Goal: Register for event/course

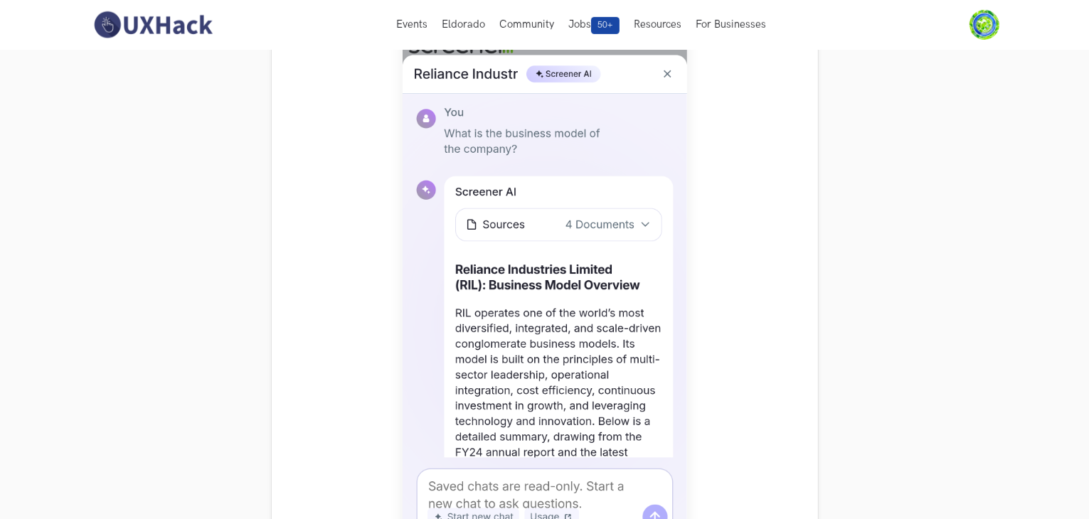
scroll to position [284, 0]
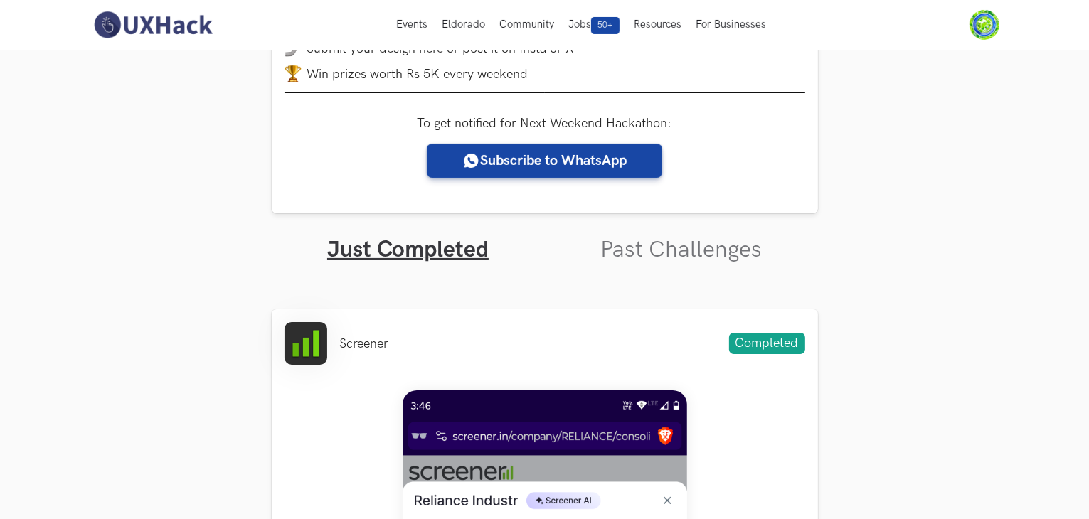
click at [169, 27] on img at bounding box center [153, 25] width 127 height 30
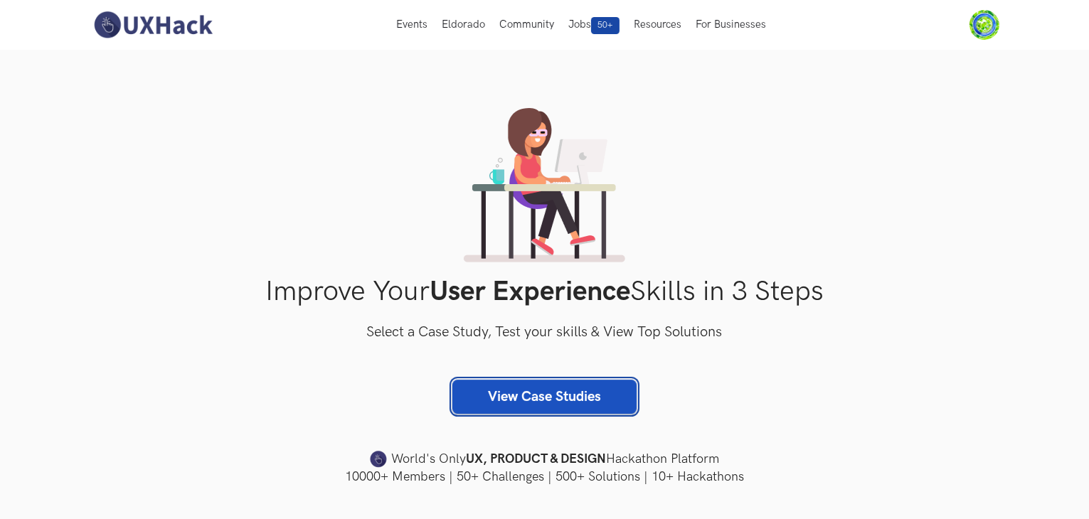
click at [533, 392] on link "View Case Studies" at bounding box center [544, 397] width 184 height 34
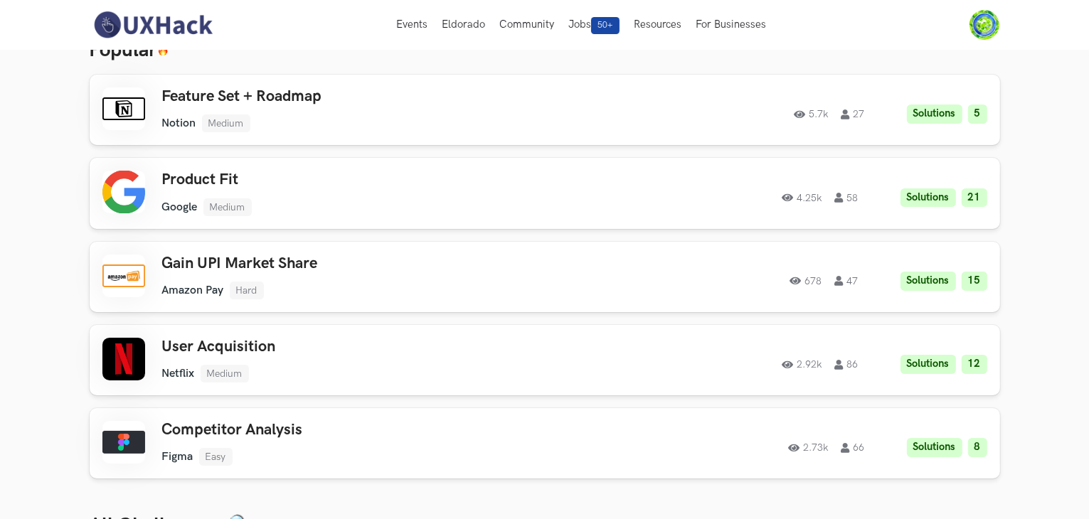
drag, startPoint x: 99, startPoint y: 18, endPoint x: 113, endPoint y: 19, distance: 14.3
click at [100, 18] on img at bounding box center [153, 25] width 127 height 30
click at [117, 20] on img at bounding box center [153, 25] width 127 height 30
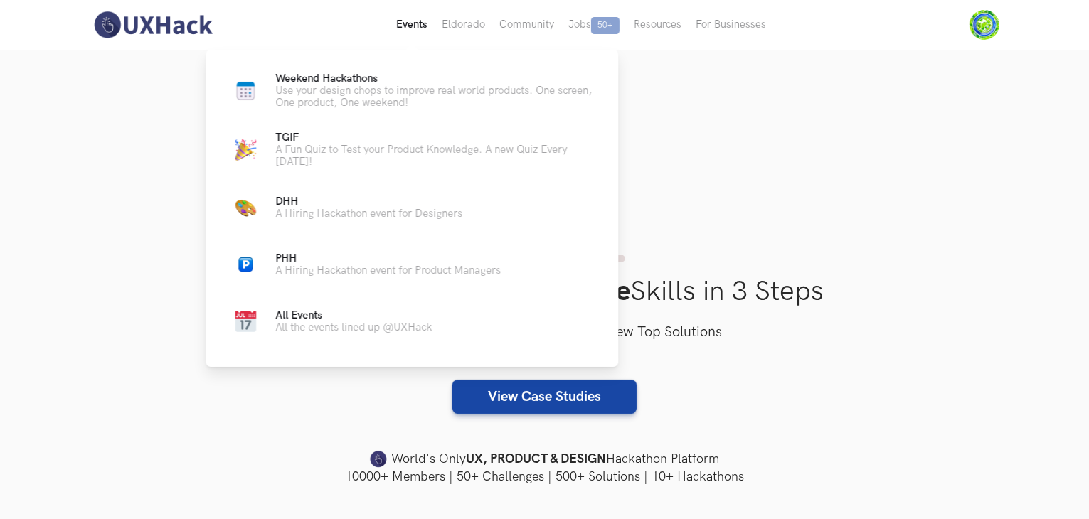
click at [425, 31] on button "Events Live" at bounding box center [412, 25] width 46 height 50
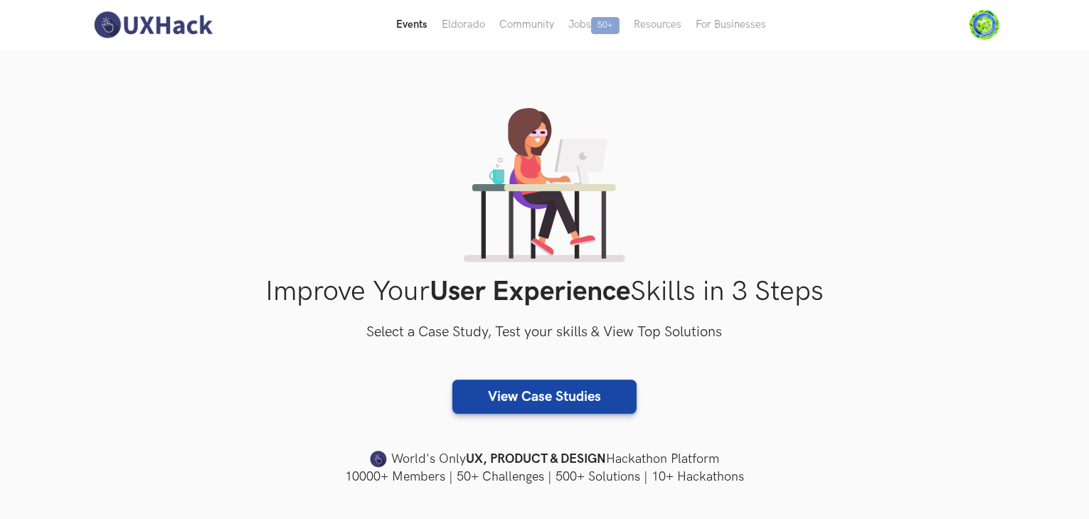
click at [415, 26] on button "Events Live" at bounding box center [412, 25] width 46 height 50
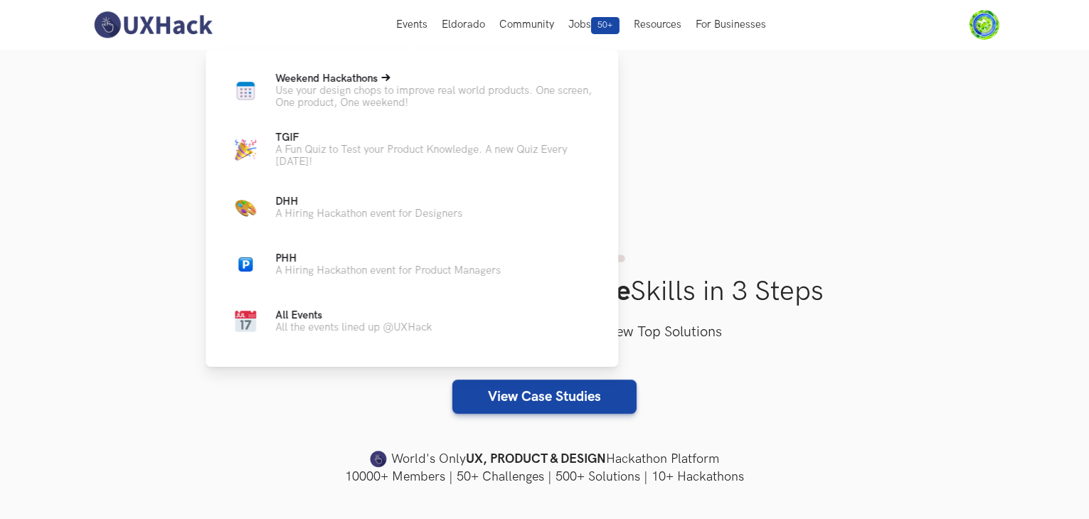
click at [377, 87] on p "Use your design chops to improve real world products. One screen, One product, …" at bounding box center [435, 97] width 320 height 24
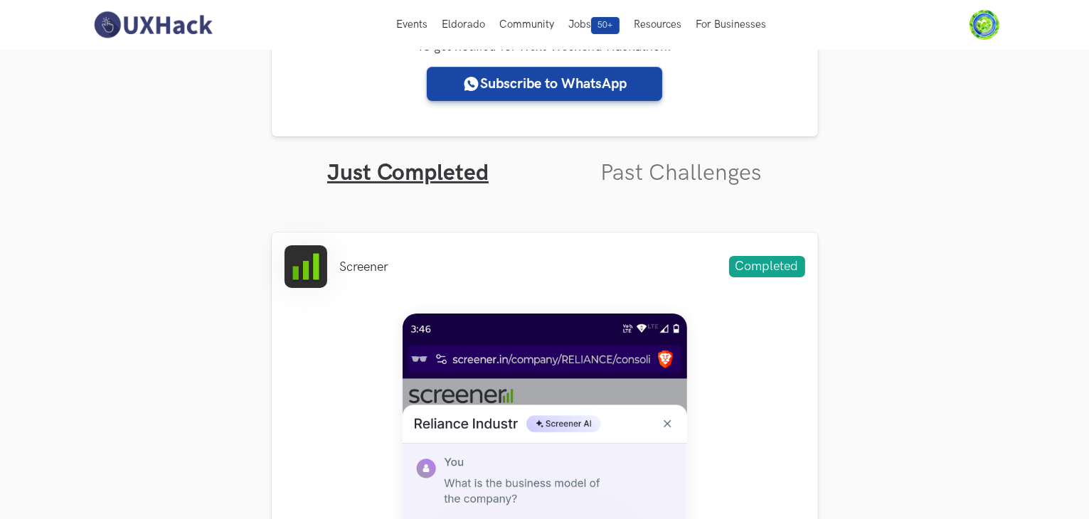
scroll to position [356, 0]
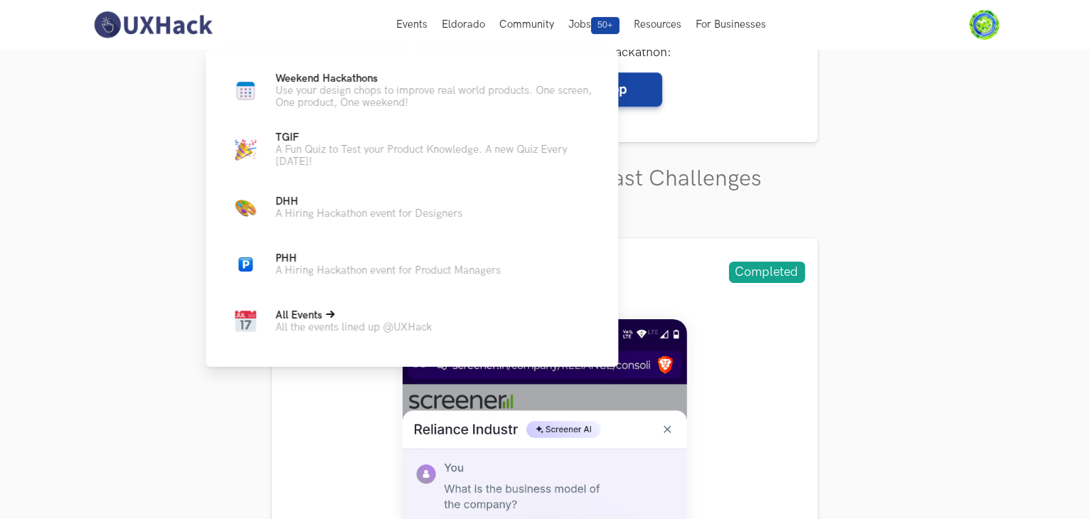
click at [346, 321] on p "All Events" at bounding box center [353, 315] width 156 height 12
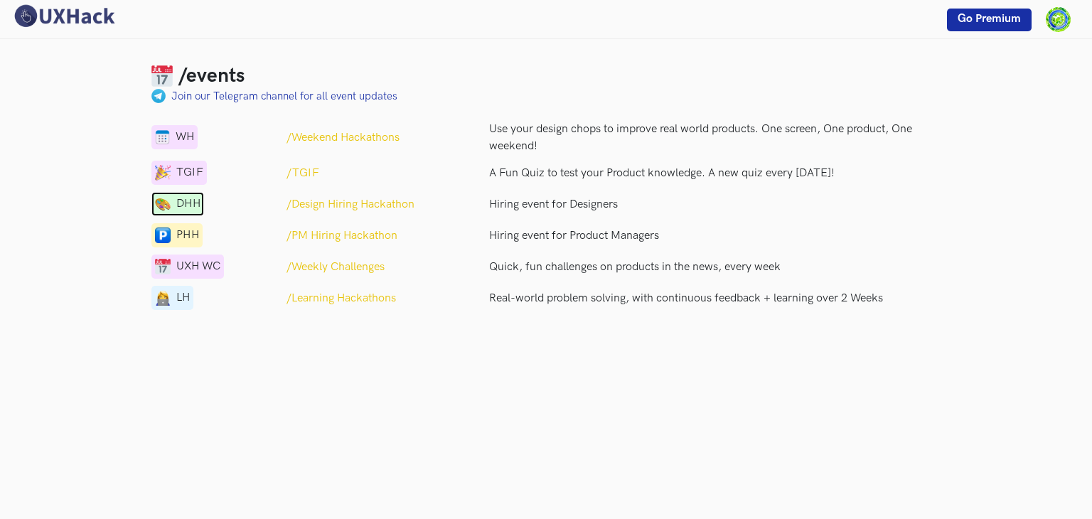
click at [185, 203] on span "DHH" at bounding box center [188, 204] width 24 height 17
click at [318, 260] on p "/Weekly Challenges" at bounding box center [336, 267] width 98 height 17
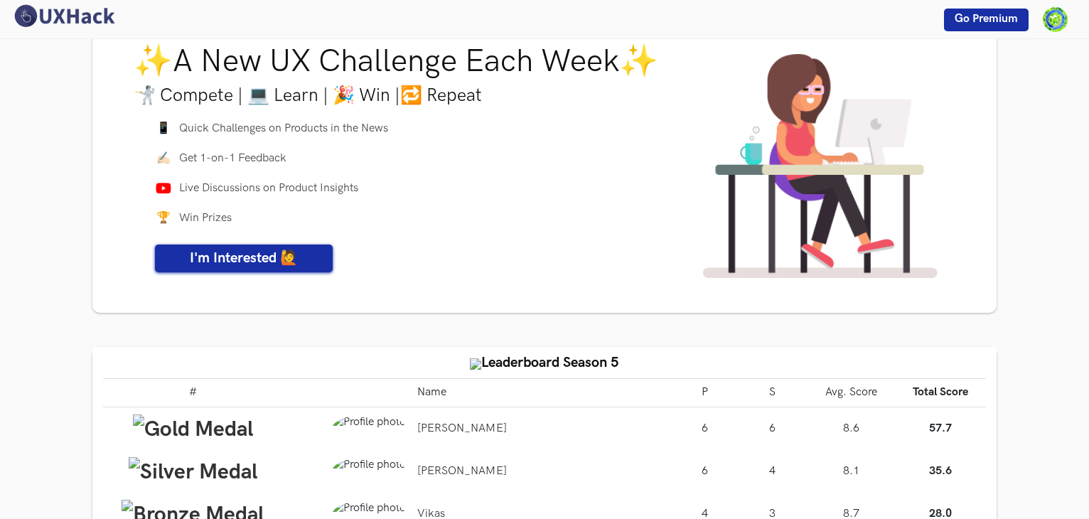
scroll to position [213, 0]
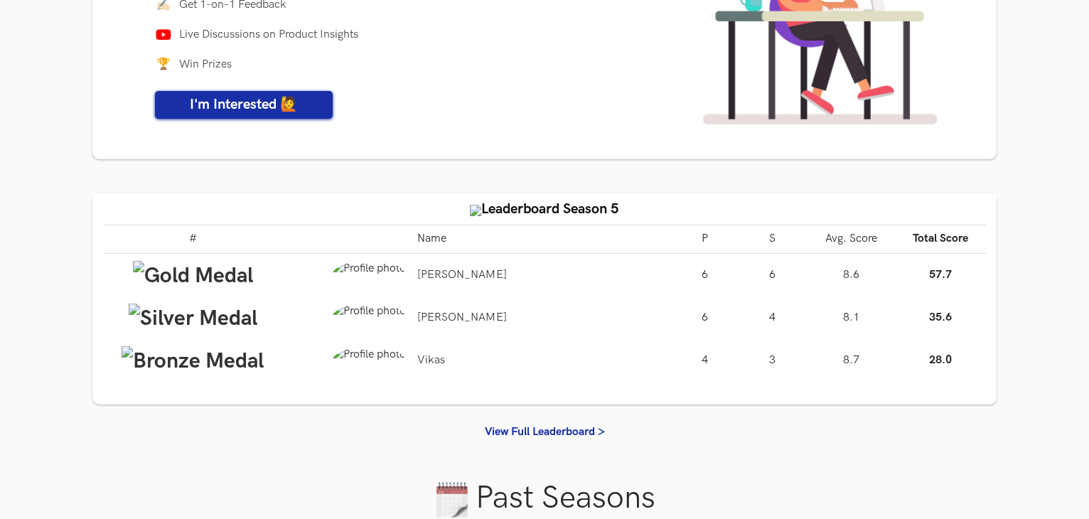
drag, startPoint x: 358, startPoint y: 271, endPoint x: 424, endPoint y: 271, distance: 66.1
click at [422, 271] on tr "[PERSON_NAME] 6 6 8.6 57.7" at bounding box center [544, 275] width 883 height 43
click at [427, 272] on link "[PERSON_NAME]" at bounding box center [462, 275] width 90 height 14
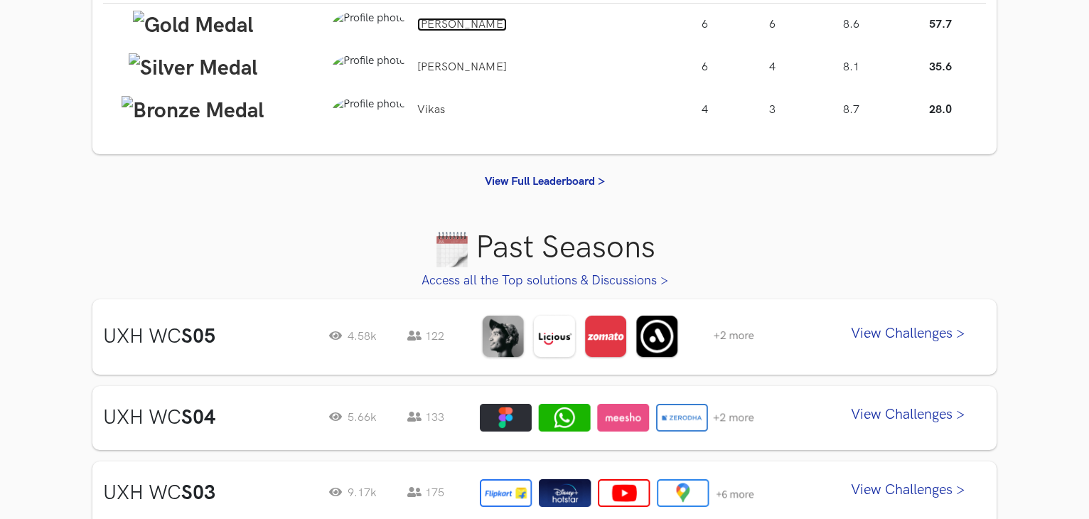
scroll to position [711, 0]
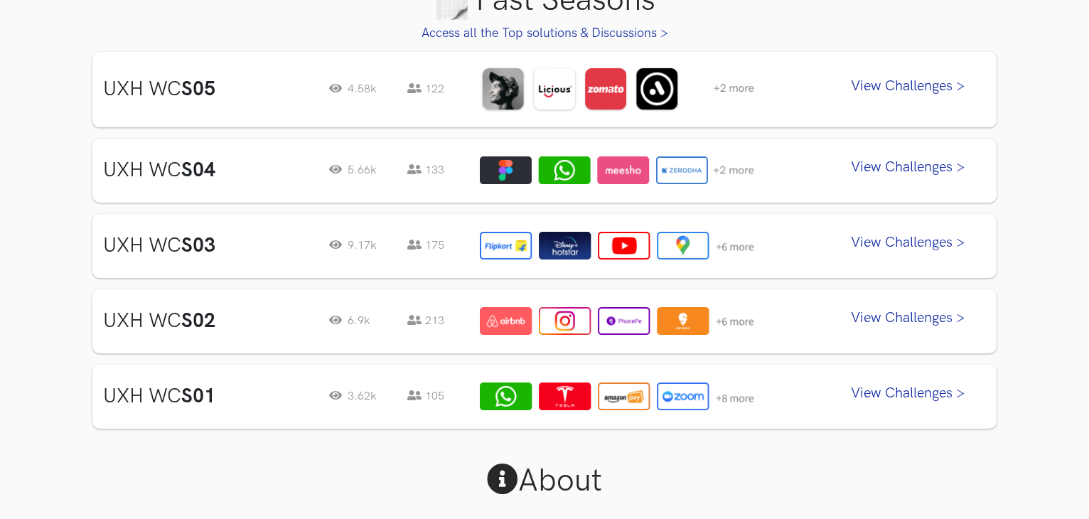
click at [207, 83] on strong "S05" at bounding box center [198, 89] width 34 height 23
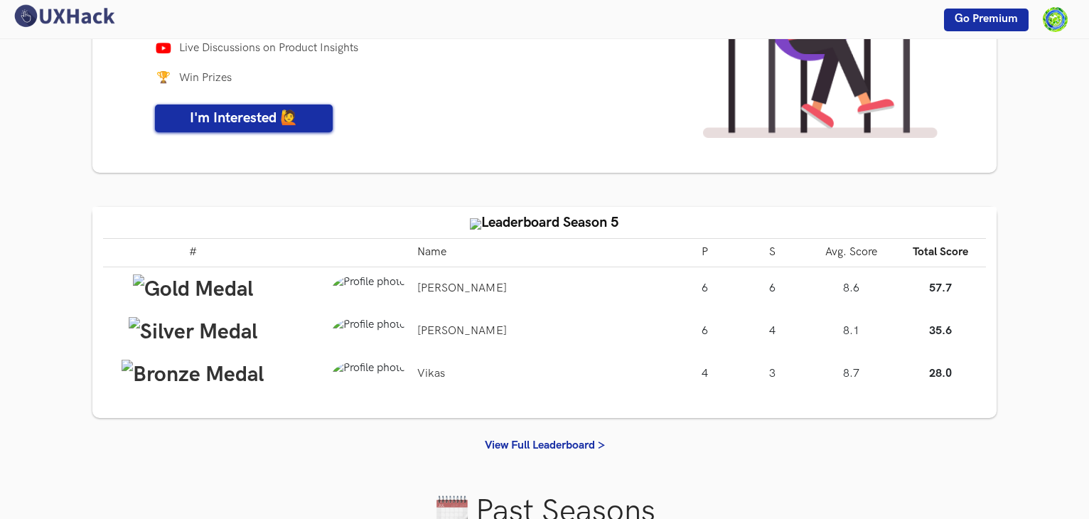
scroll to position [142, 0]
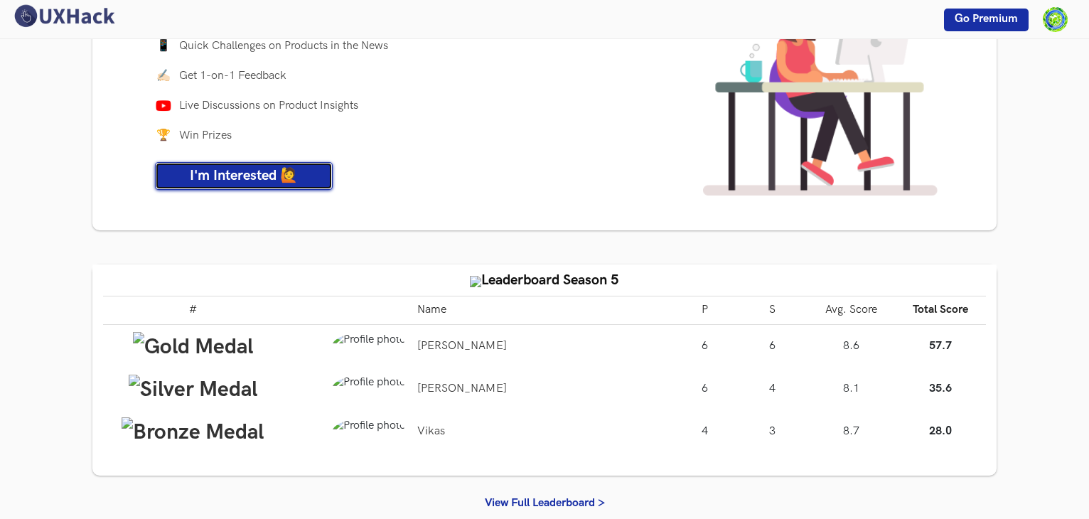
click at [254, 182] on span "I'm Interested 🙋" at bounding box center [244, 175] width 108 height 17
